Goal: Find specific page/section: Find specific page/section

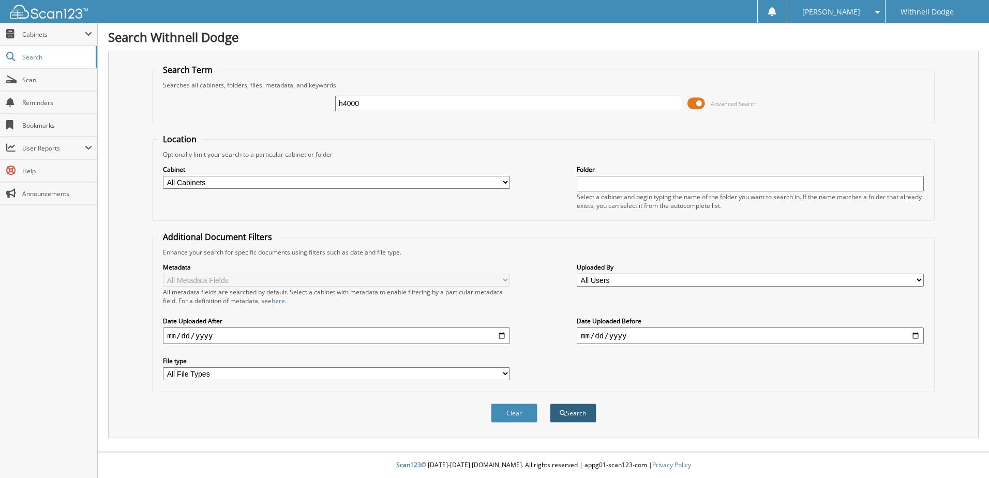
type input "h4000"
click at [571, 410] on button "Search" at bounding box center [573, 412] width 47 height 19
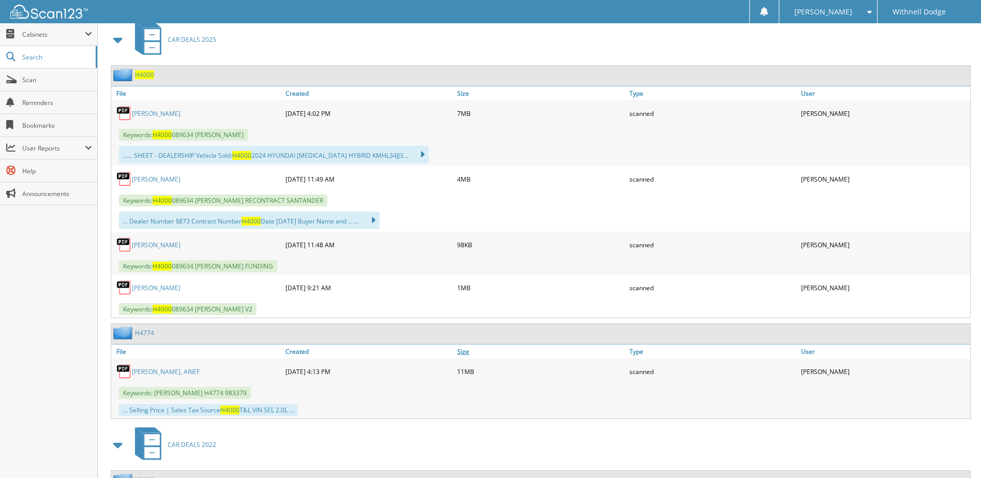
scroll to position [465, 0]
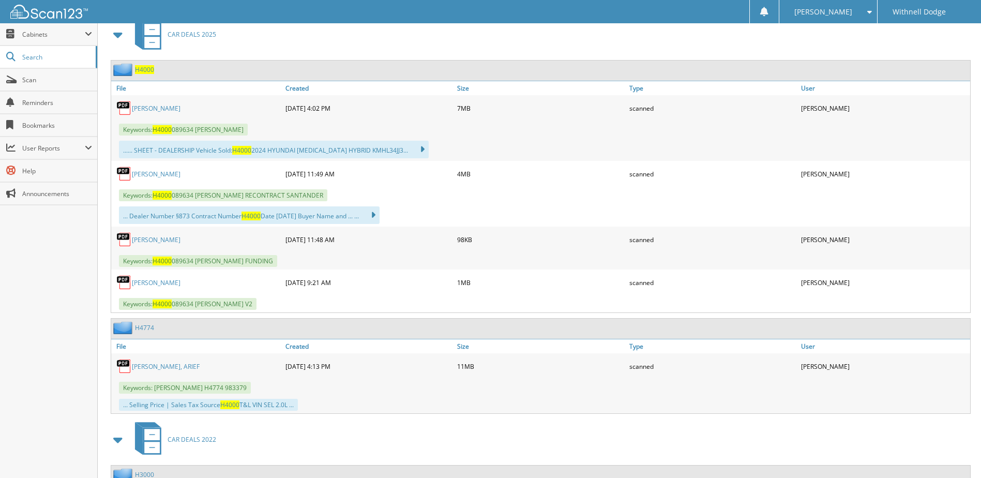
click at [151, 105] on link "[PERSON_NAME]" at bounding box center [156, 108] width 49 height 9
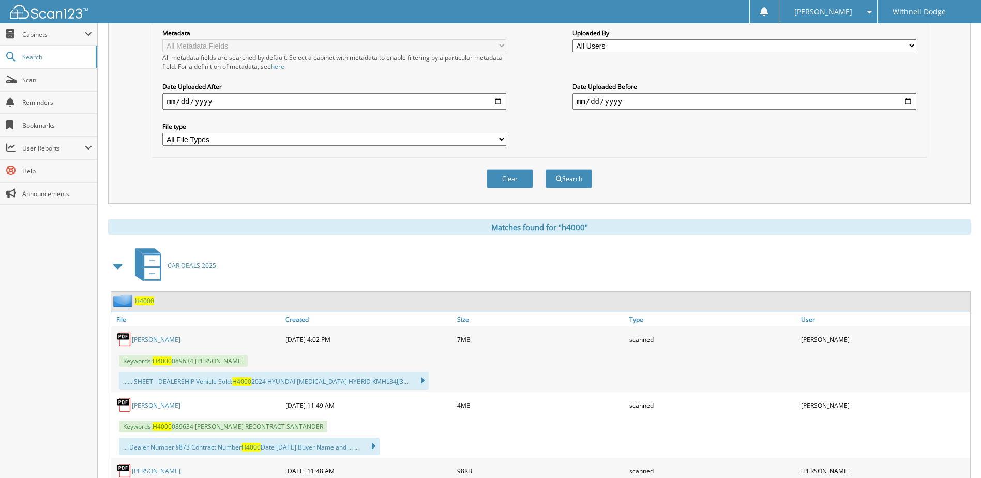
scroll to position [0, 0]
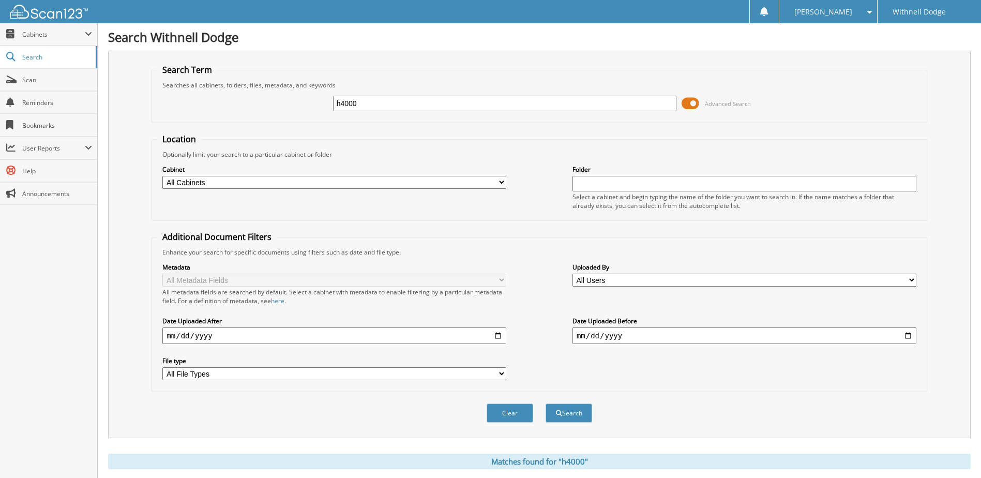
drag, startPoint x: 338, startPoint y: 100, endPoint x: 248, endPoint y: 94, distance: 90.1
click at [249, 94] on div "h4000 Advanced Search" at bounding box center [539, 103] width 764 height 28
type input "H5001"
click at [545, 403] on button "Search" at bounding box center [568, 412] width 47 height 19
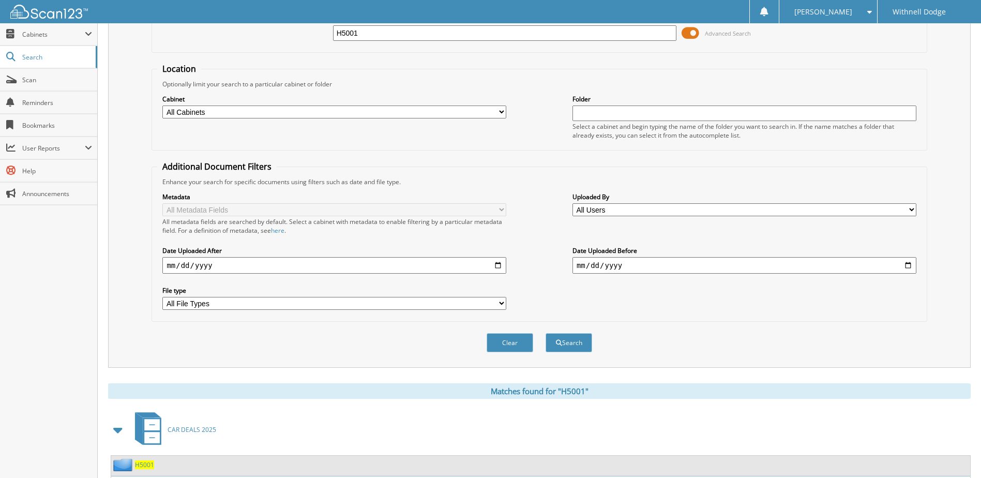
scroll to position [259, 0]
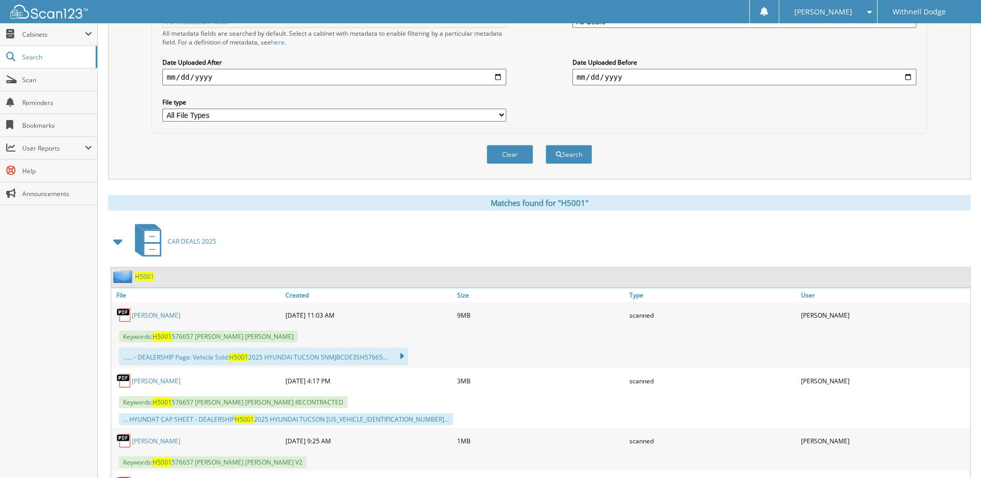
click at [180, 317] on link "[PERSON_NAME]" at bounding box center [156, 315] width 49 height 9
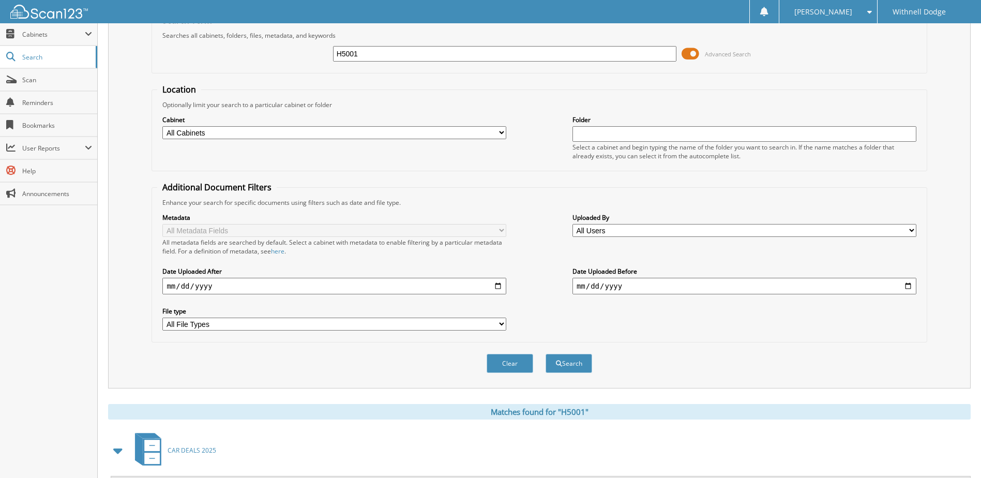
scroll to position [0, 0]
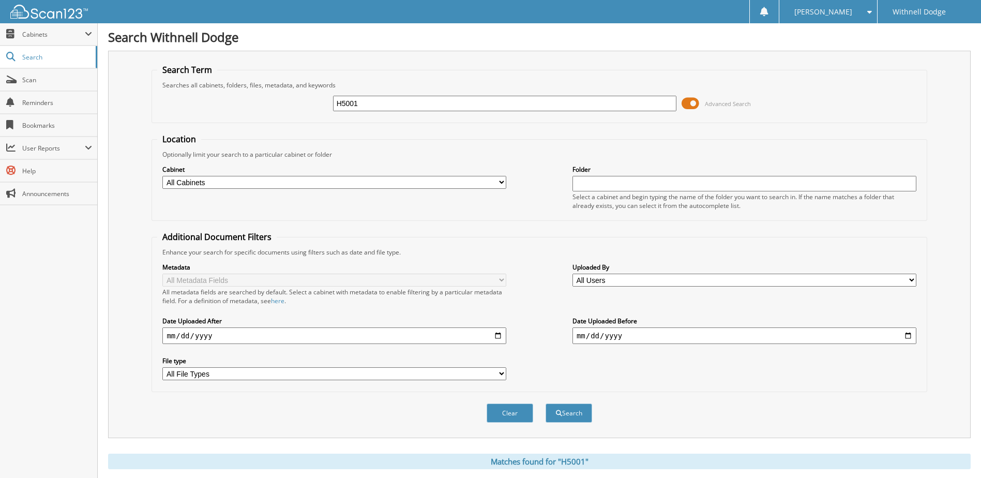
drag, startPoint x: 375, startPoint y: 110, endPoint x: 280, endPoint y: 103, distance: 95.9
click at [282, 103] on div "H5001 Advanced Search" at bounding box center [539, 103] width 764 height 28
type input "h5085"
click at [545, 403] on button "Search" at bounding box center [568, 412] width 47 height 19
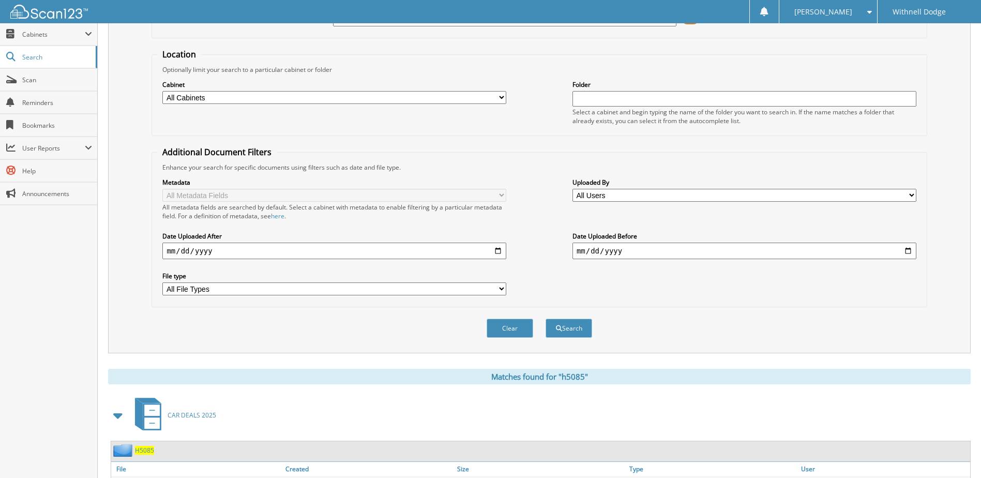
scroll to position [180, 0]
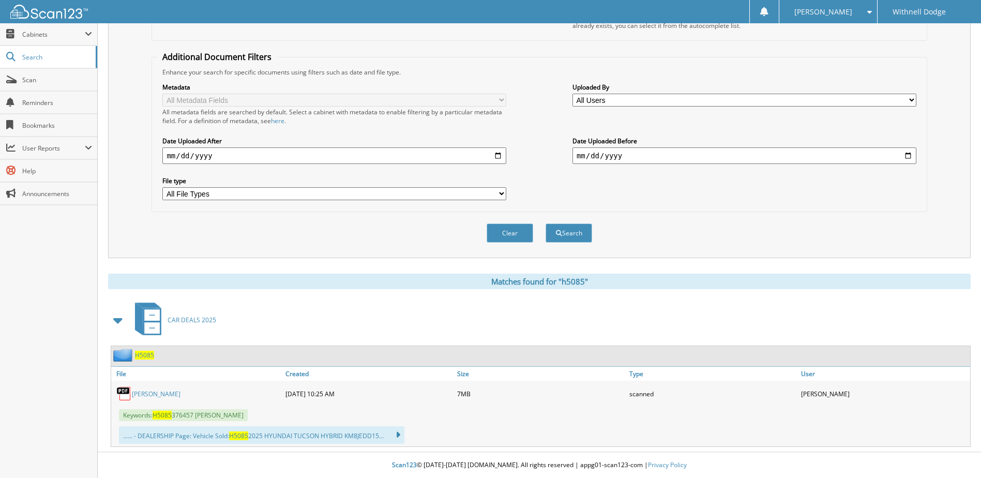
click at [170, 393] on link "CAMAT, RANDALL K." at bounding box center [156, 393] width 49 height 9
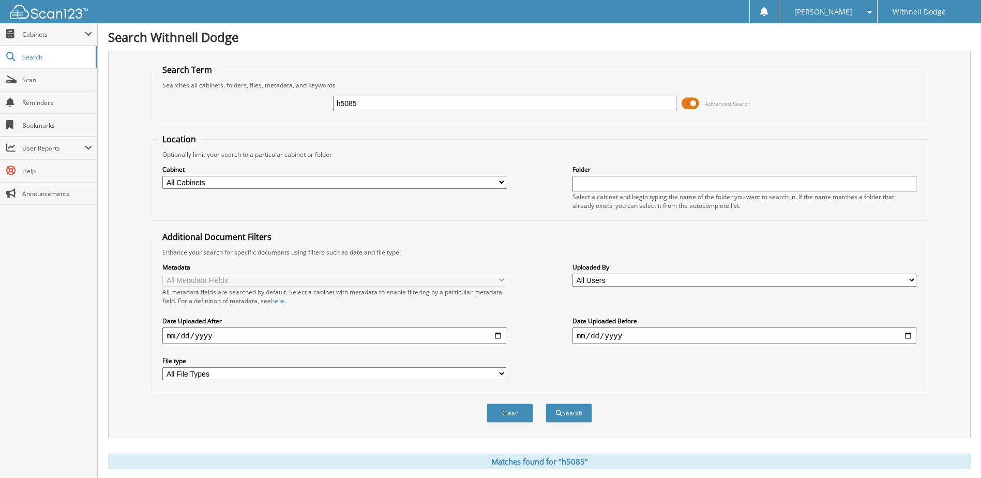
drag, startPoint x: 398, startPoint y: 100, endPoint x: 287, endPoint y: 102, distance: 111.2
click at [287, 102] on div "h5085 Advanced Search" at bounding box center [539, 103] width 764 height 28
type input "p1097"
click at [545, 403] on button "Search" at bounding box center [568, 412] width 47 height 19
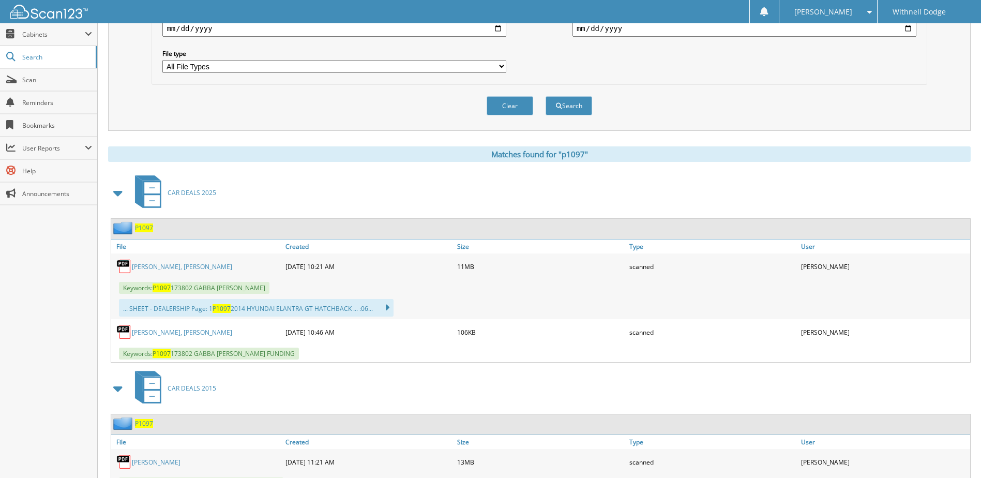
scroll to position [414, 0]
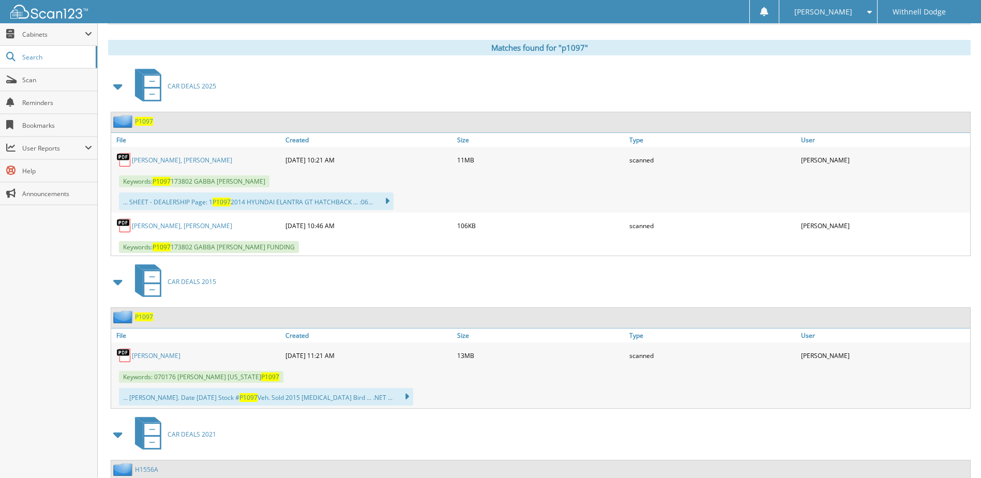
click at [175, 156] on link "GABBA, KYLE MARCUS" at bounding box center [182, 160] width 100 height 9
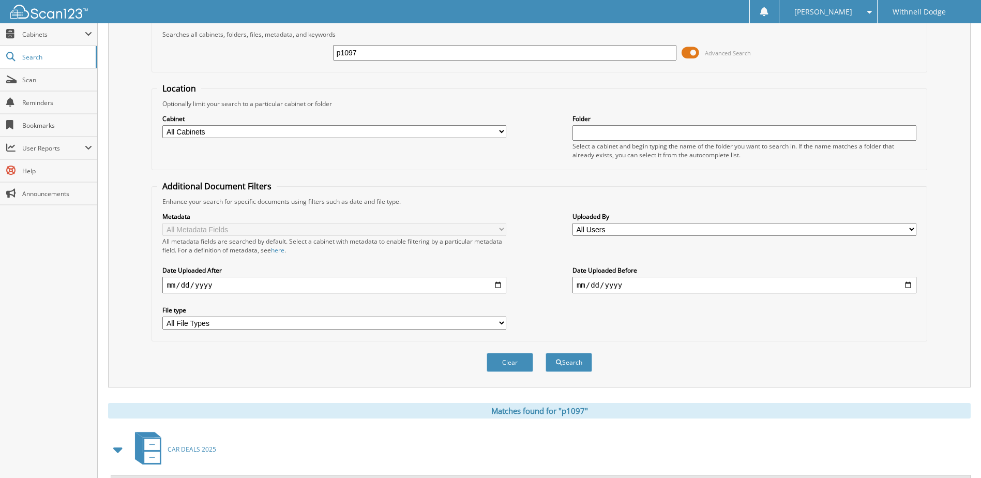
scroll to position [0, 0]
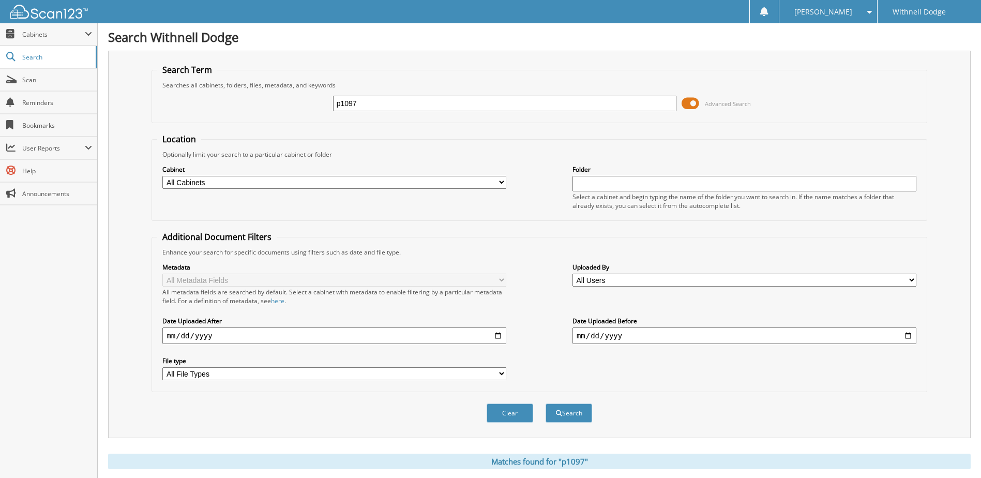
drag, startPoint x: 395, startPoint y: 104, endPoint x: 300, endPoint y: 104, distance: 94.1
click at [303, 105] on div "p1097 Advanced Search" at bounding box center [539, 103] width 764 height 28
type input "H5059A"
click at [545, 403] on button "Search" at bounding box center [568, 412] width 47 height 19
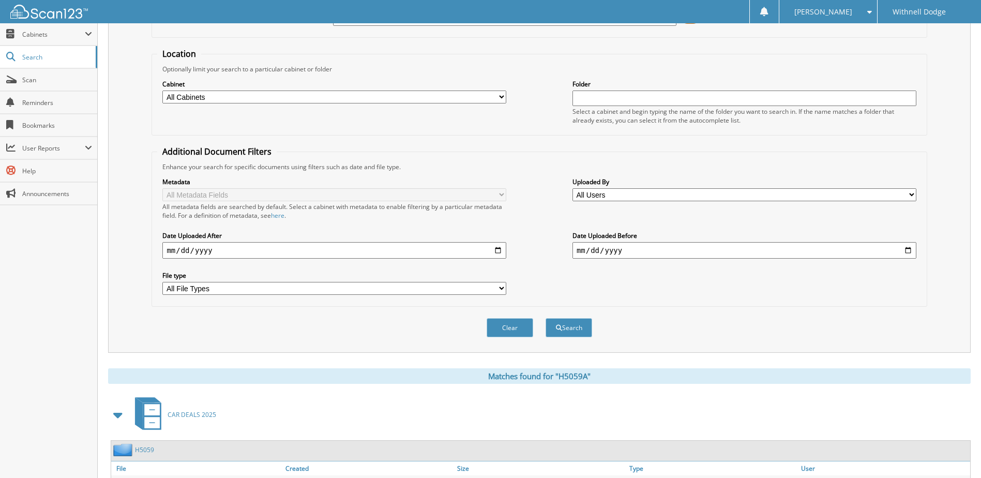
scroll to position [180, 0]
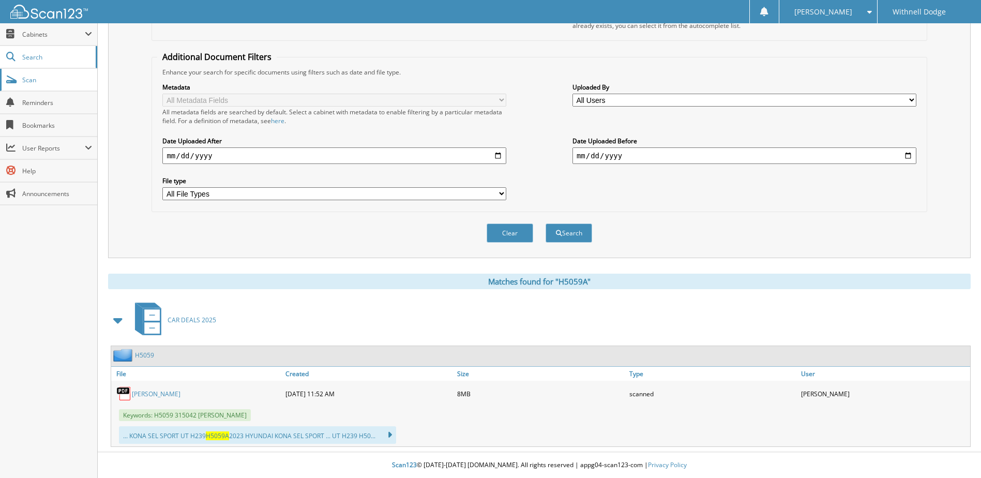
click at [42, 84] on span "Scan" at bounding box center [57, 79] width 70 height 9
